Goal: Task Accomplishment & Management: Use online tool/utility

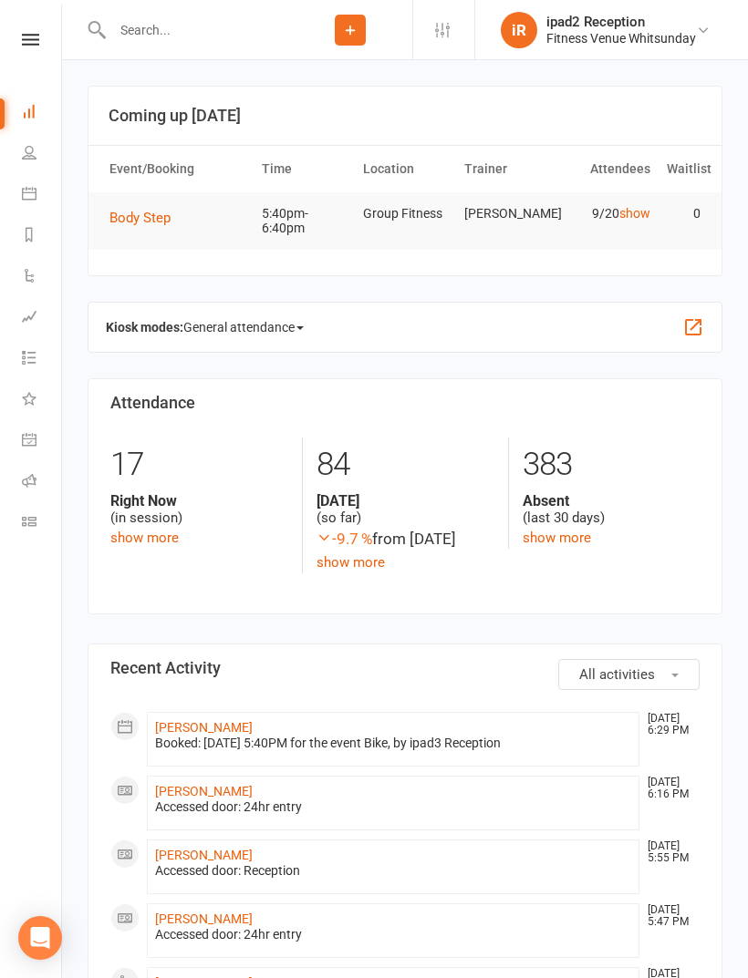
click at [31, 187] on icon at bounding box center [29, 193] width 15 height 15
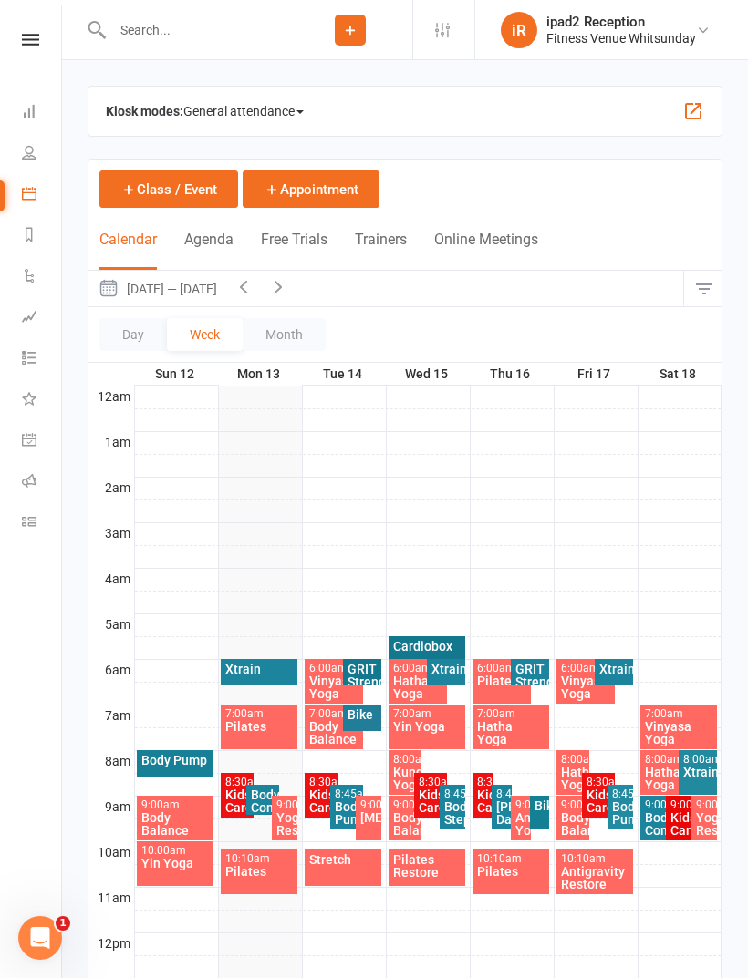
click at [221, 116] on span "General attendance" at bounding box center [243, 111] width 120 height 29
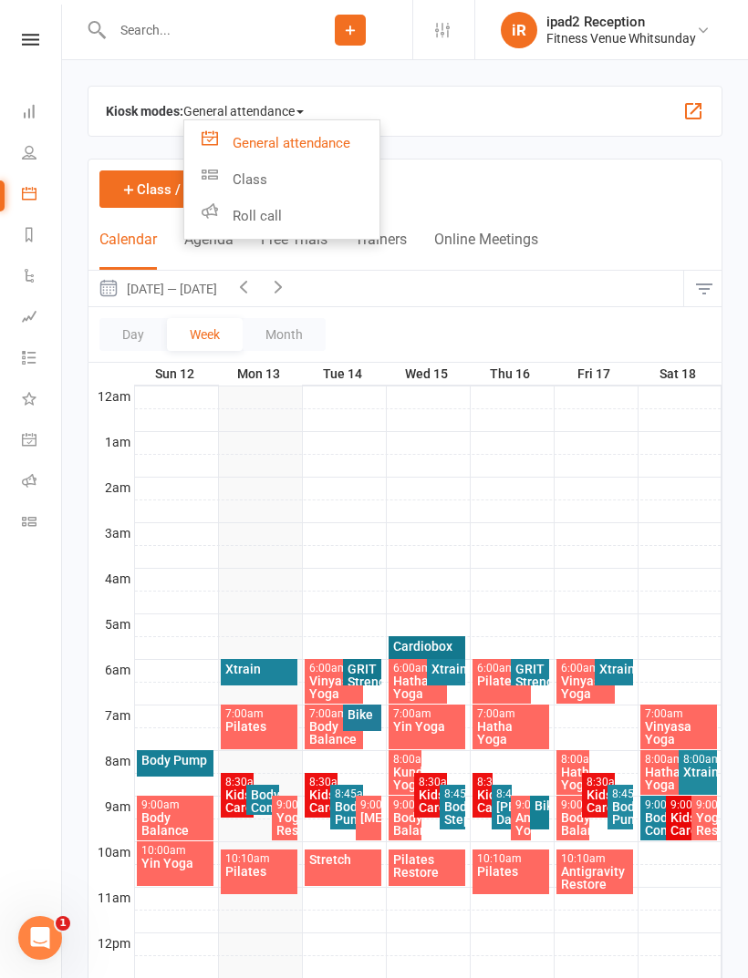
click at [229, 182] on link "Class" at bounding box center [281, 179] width 195 height 36
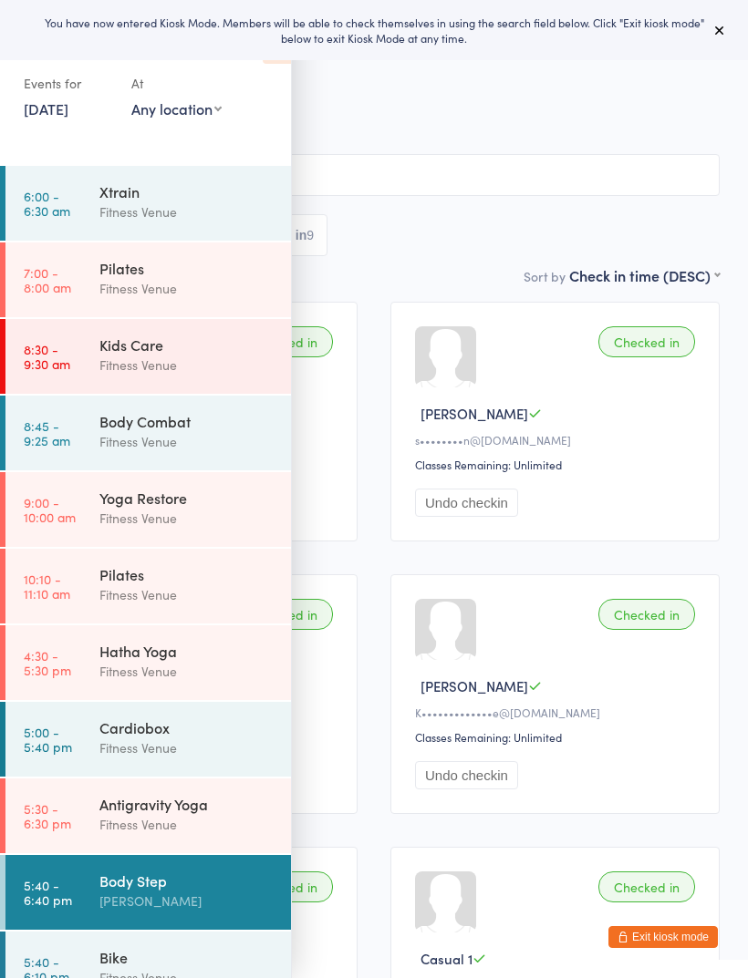
click at [715, 35] on icon at bounding box center [719, 30] width 15 height 15
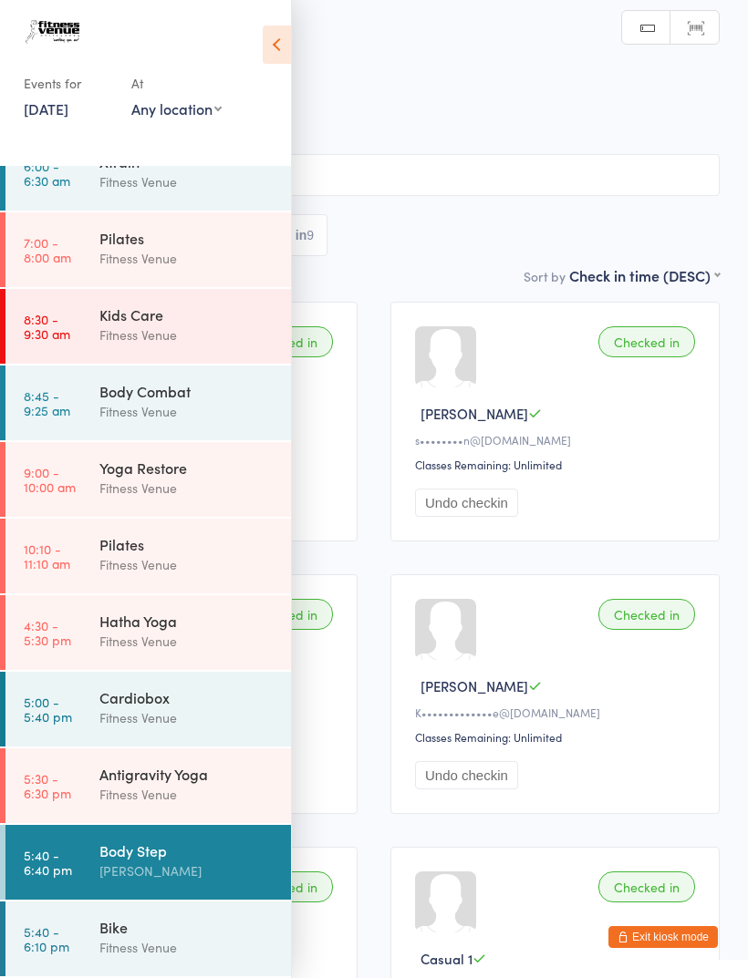
scroll to position [30, 0]
click at [67, 784] on time "5:30 - 6:30 pm" at bounding box center [47, 785] width 47 height 29
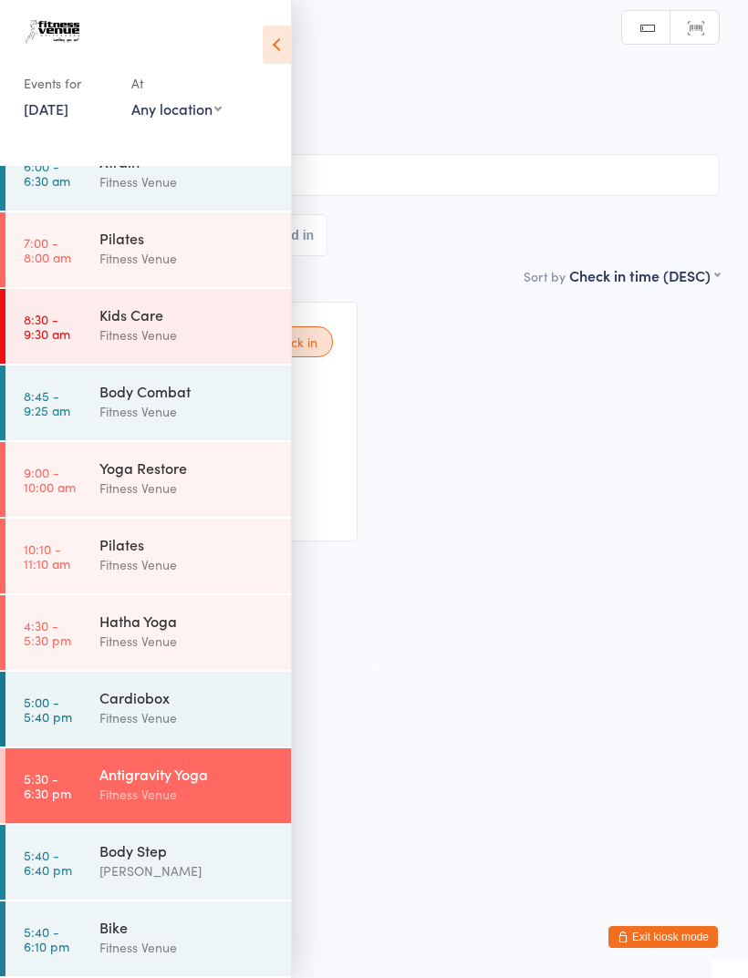
click at [263, 34] on icon at bounding box center [277, 45] width 28 height 38
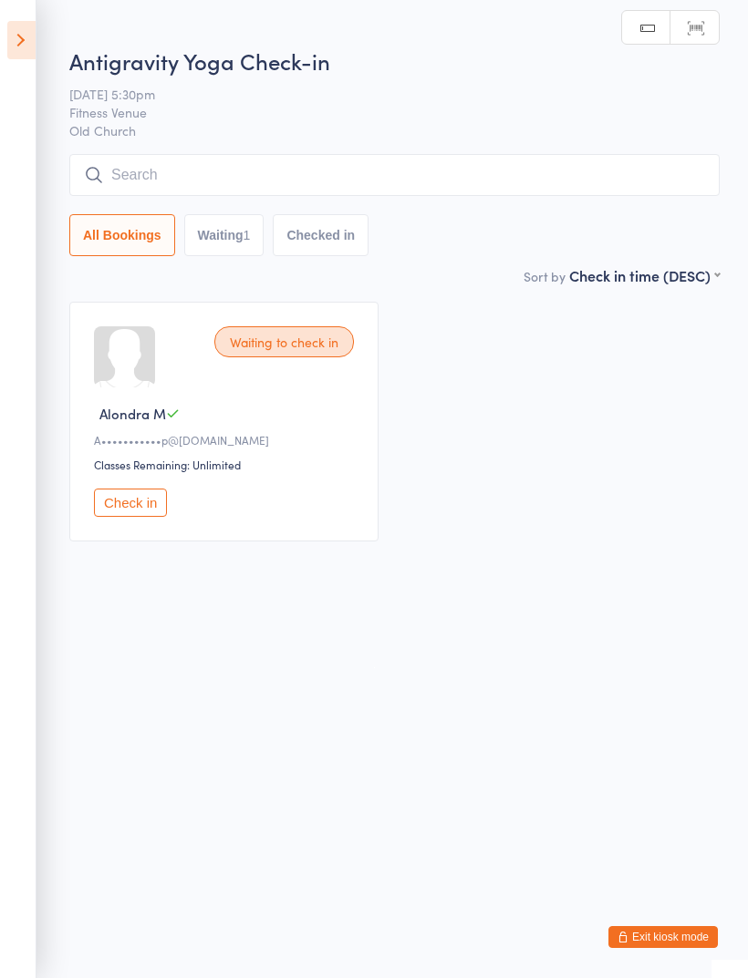
click at [136, 505] on button "Check in" at bounding box center [130, 503] width 73 height 28
click at [559, 171] on input "search" at bounding box center [394, 175] width 650 height 42
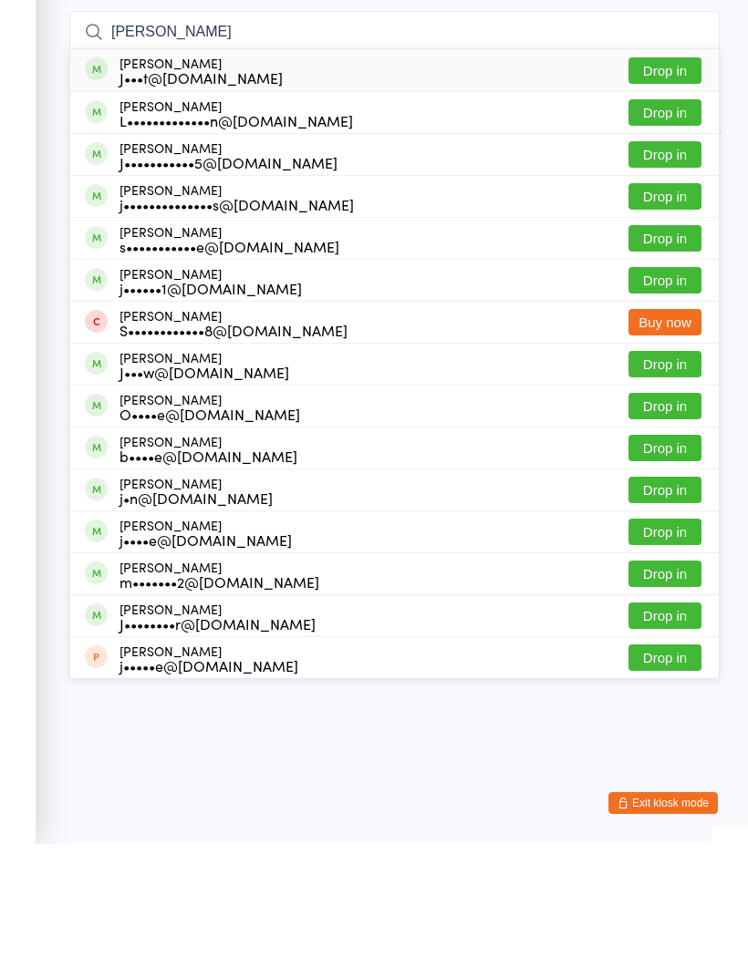
type input "J"
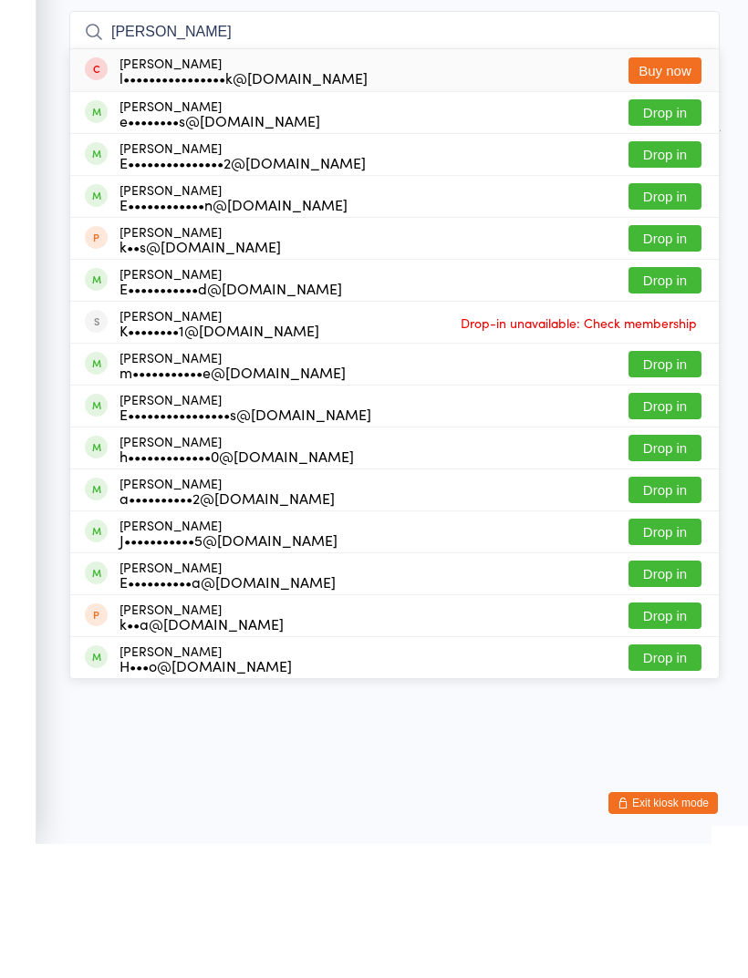
type input "[PERSON_NAME]"
click at [665, 233] on button "Drop in" at bounding box center [664, 246] width 73 height 26
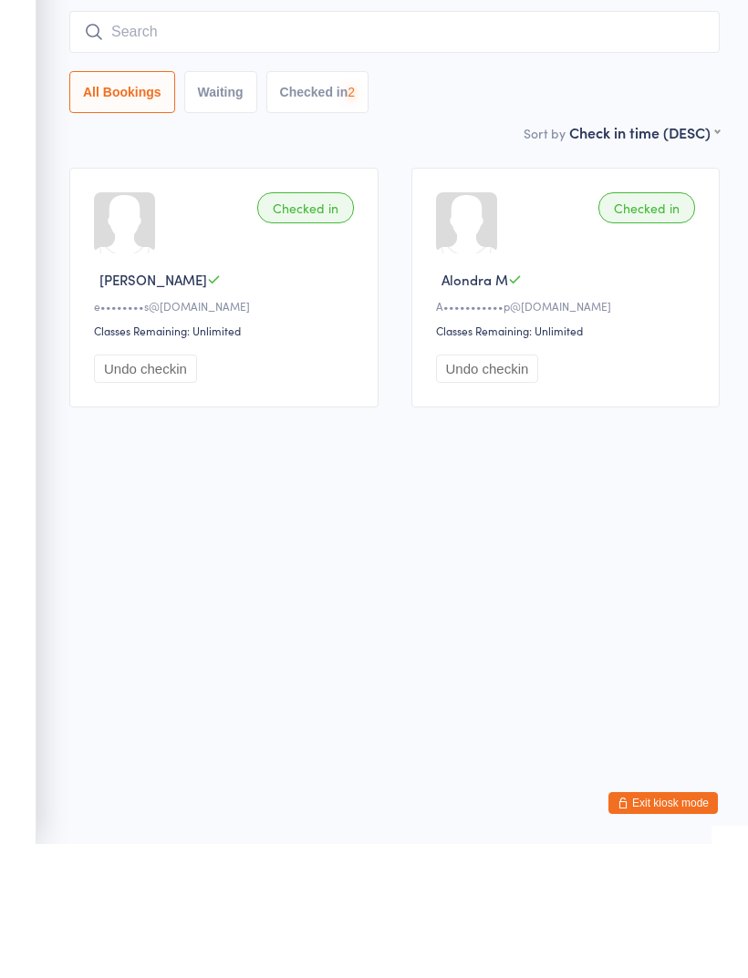
click at [556, 145] on input "search" at bounding box center [394, 166] width 650 height 42
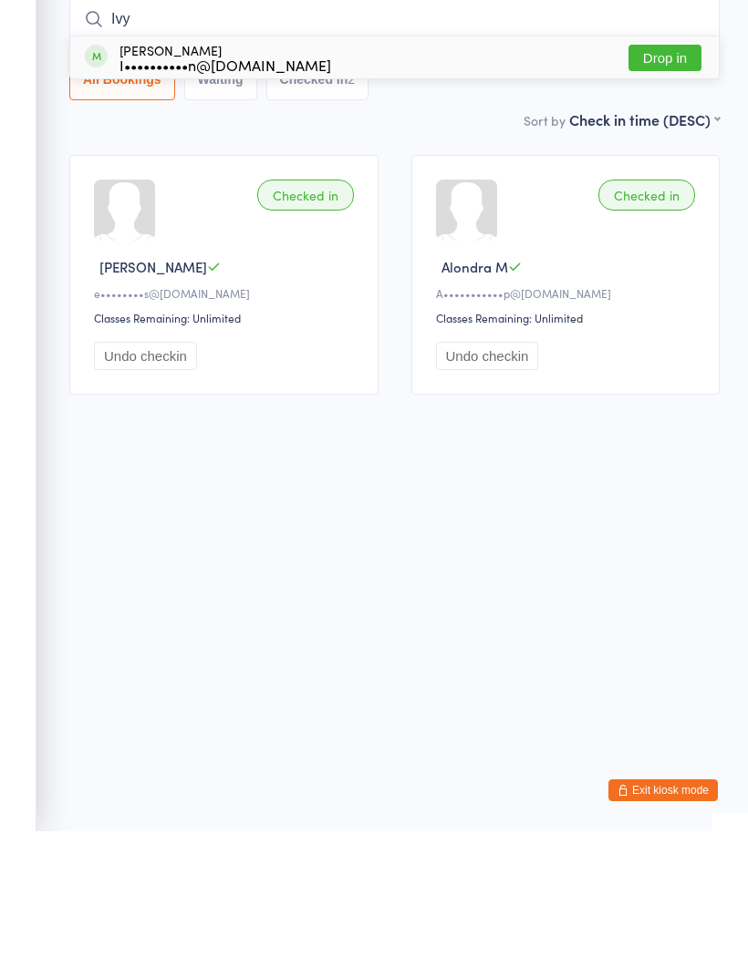
type input "Ivy"
click at [671, 191] on button "Drop in" at bounding box center [664, 204] width 73 height 26
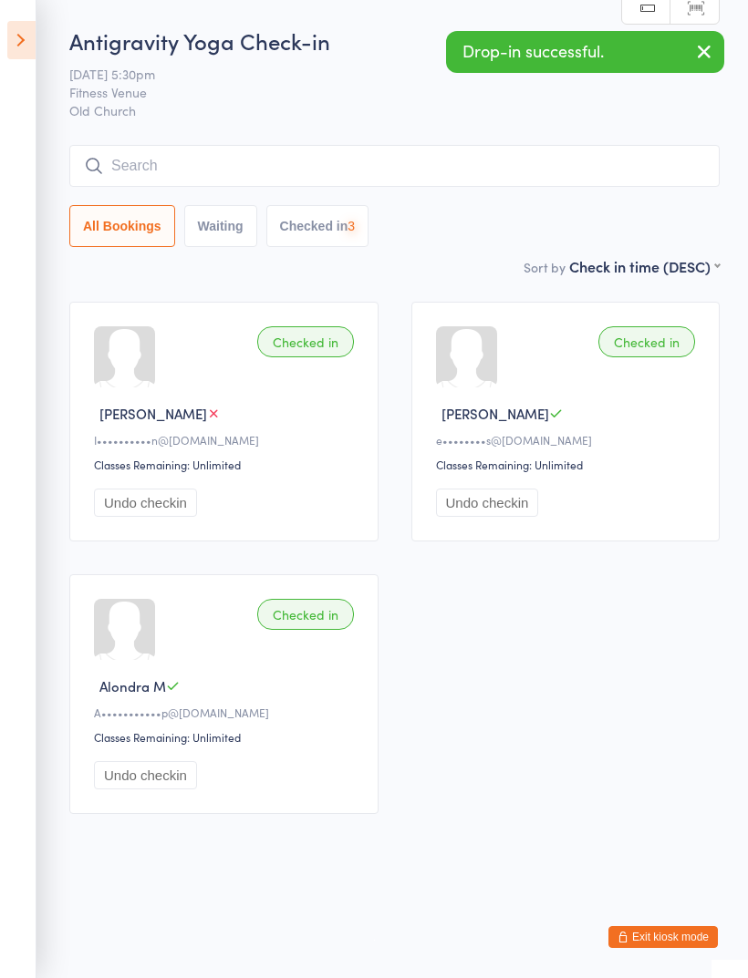
click at [493, 169] on input "search" at bounding box center [394, 166] width 650 height 42
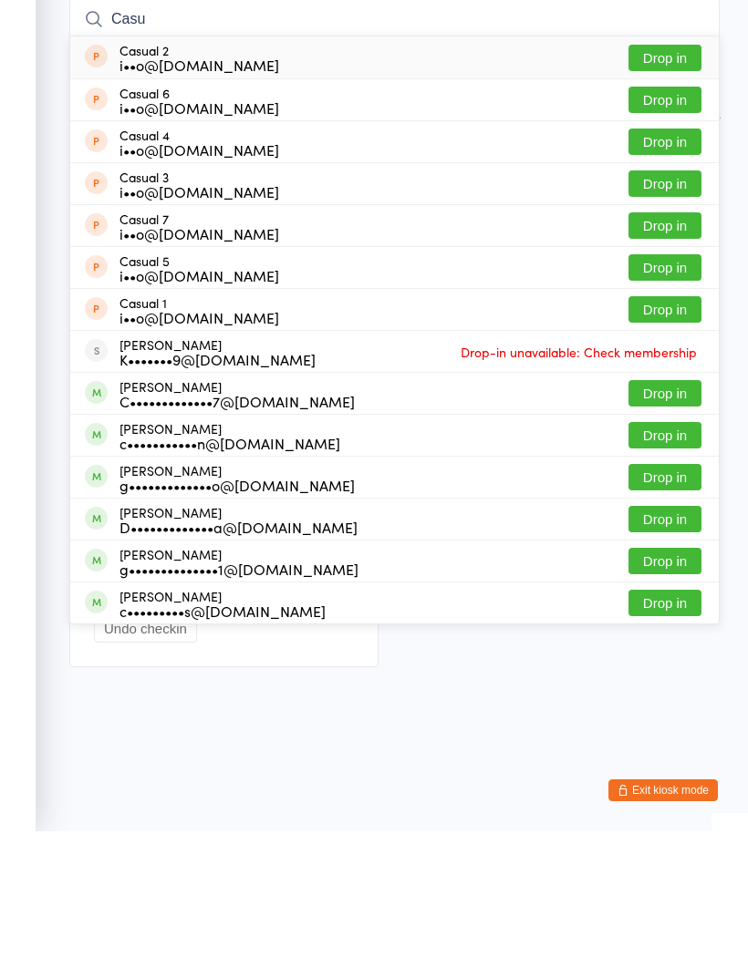
type input "Casu"
click at [665, 443] on button "Drop in" at bounding box center [664, 456] width 73 height 26
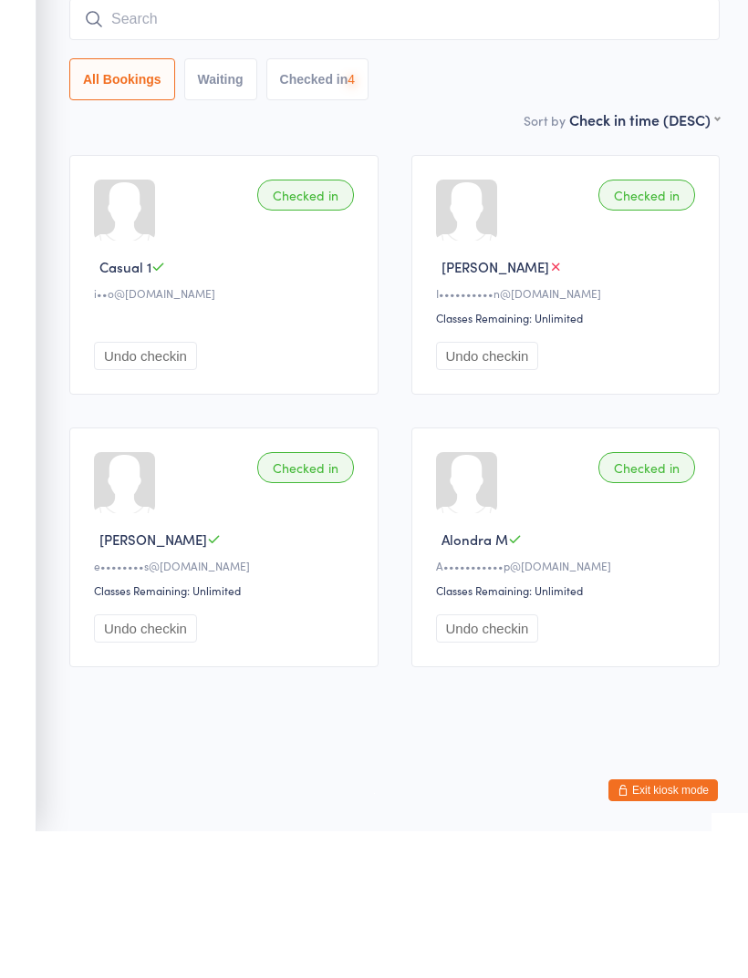
click at [543, 145] on input "search" at bounding box center [394, 166] width 650 height 42
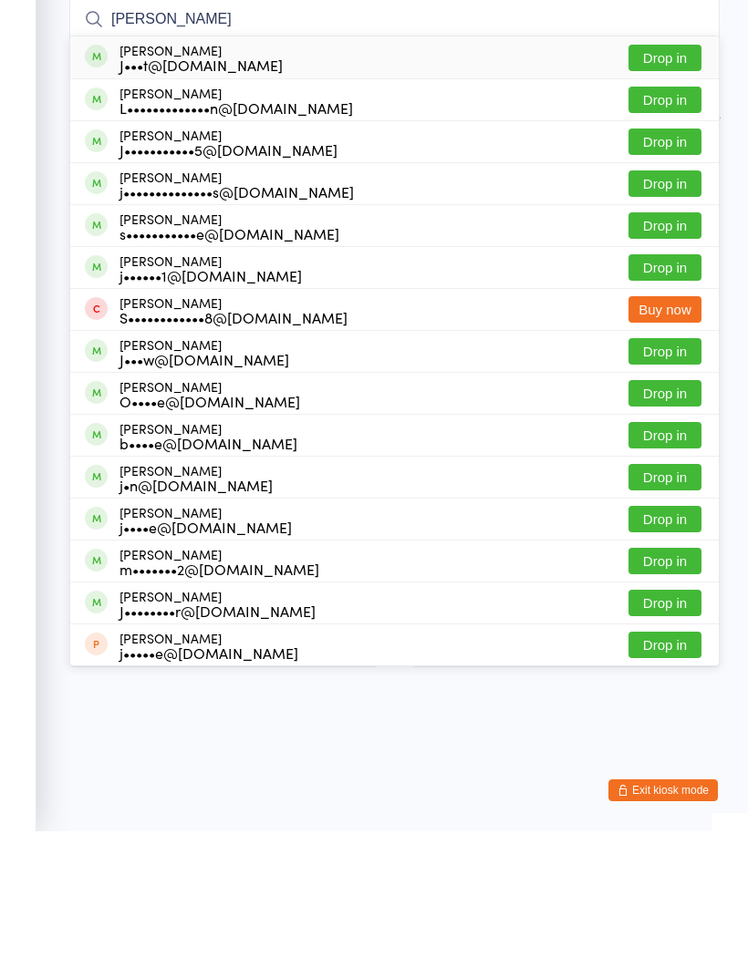
type input "[PERSON_NAME]"
click at [673, 191] on button "Drop in" at bounding box center [664, 204] width 73 height 26
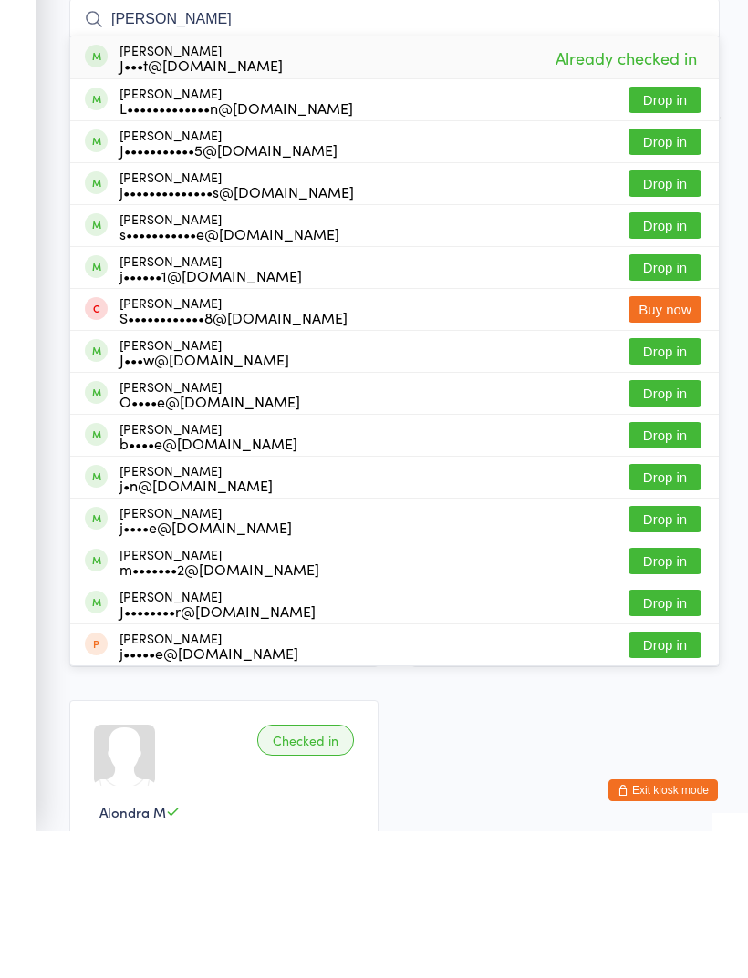
type input "[PERSON_NAME]"
click at [679, 317] on button "Drop in" at bounding box center [664, 330] width 73 height 26
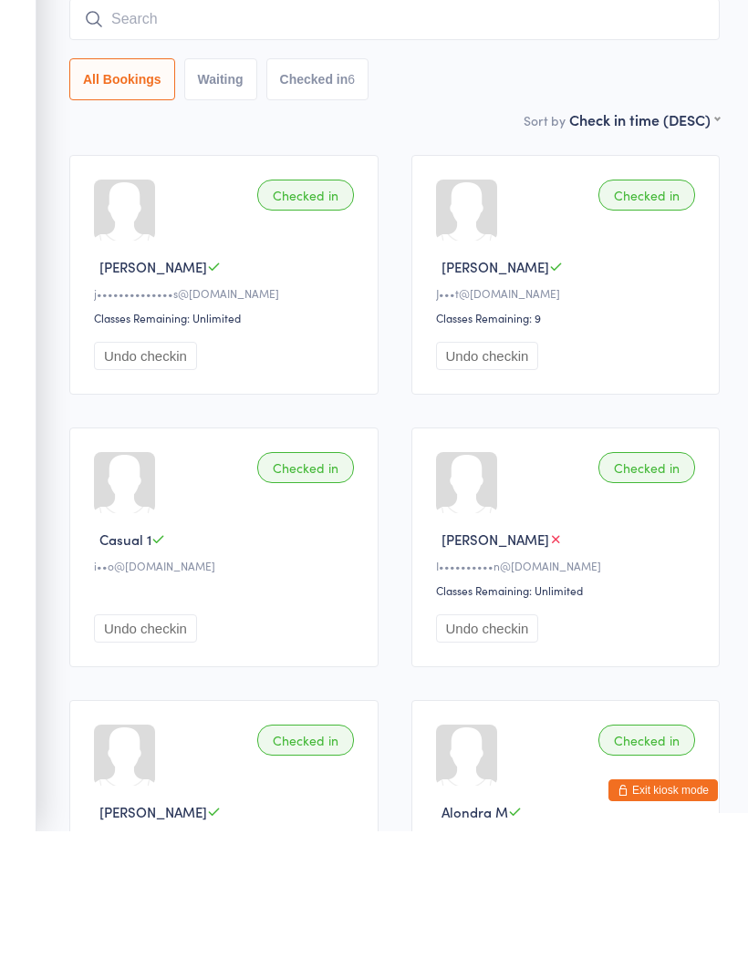
click at [501, 489] on button "Undo checkin" at bounding box center [487, 503] width 103 height 28
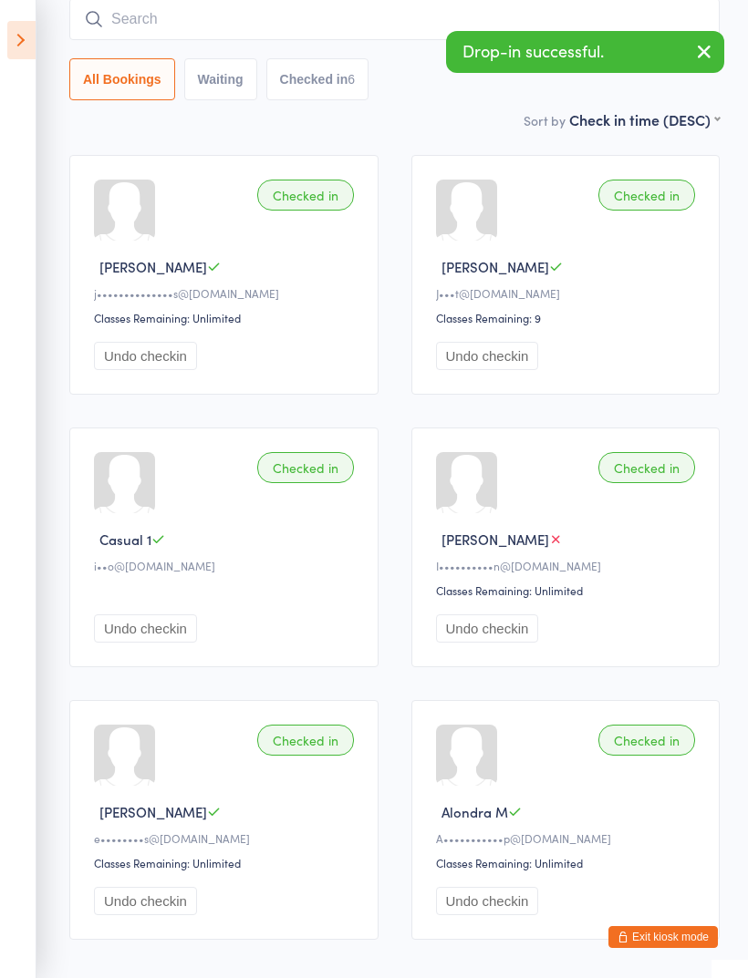
click at [336, 23] on input "search" at bounding box center [394, 19] width 650 height 42
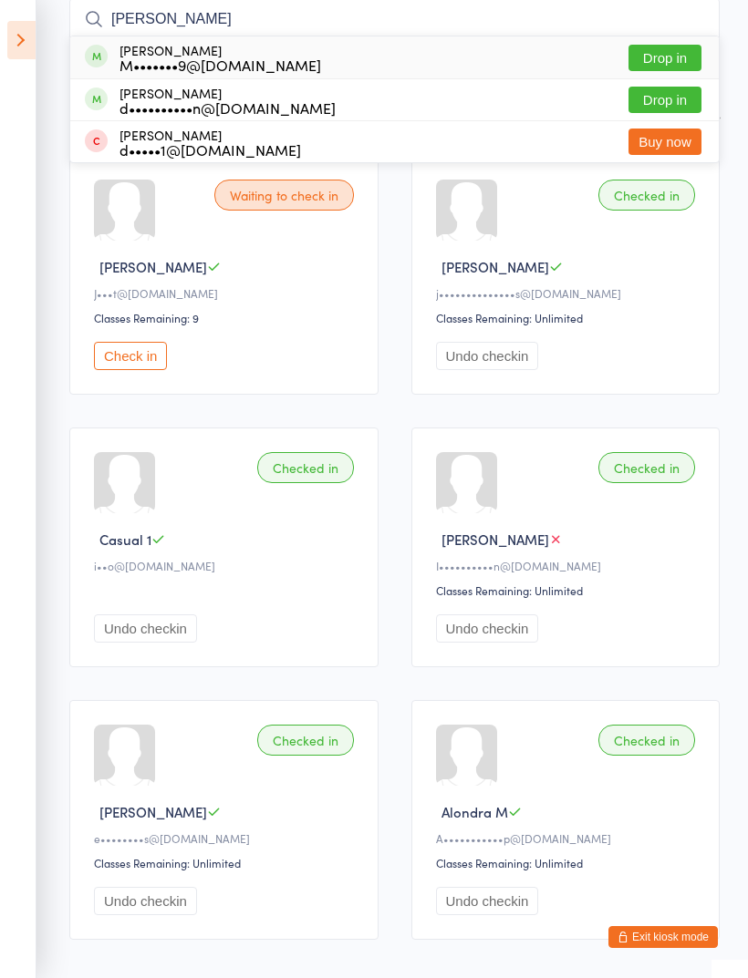
type input "[PERSON_NAME]"
click at [670, 56] on button "Drop in" at bounding box center [664, 58] width 73 height 26
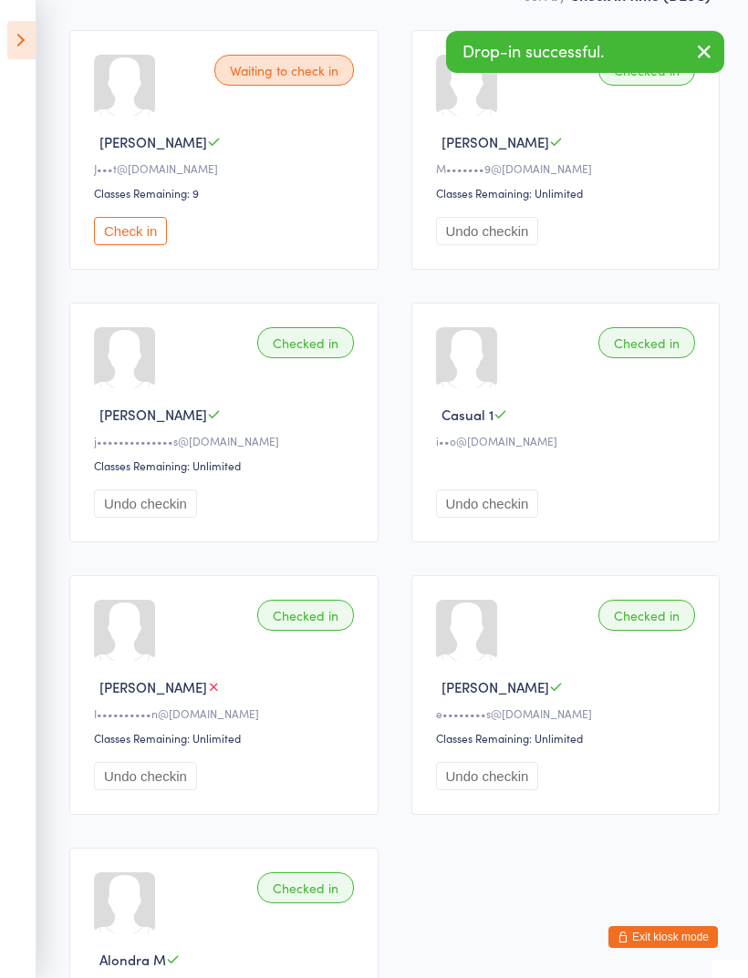
scroll to position [489, 0]
